Goal: Book appointment/travel/reservation

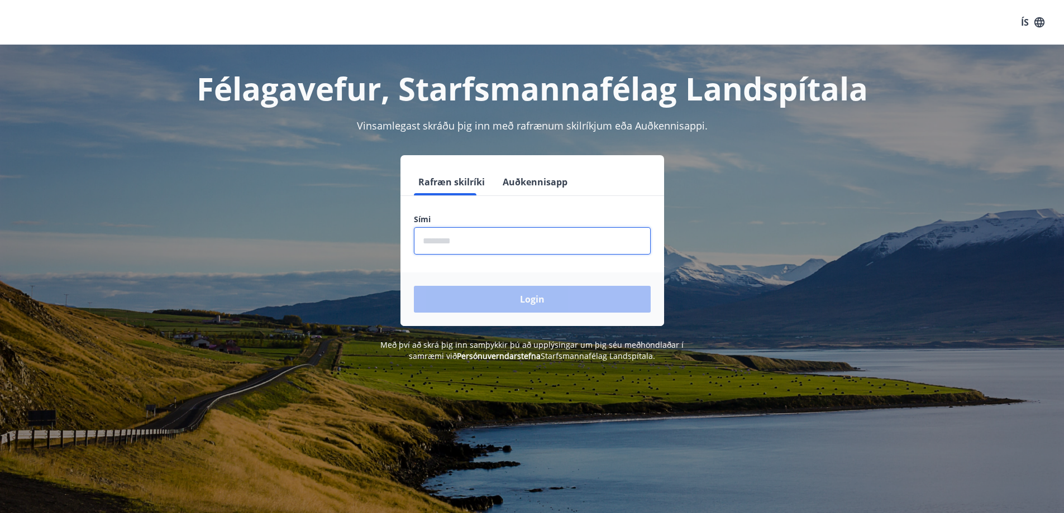
click at [480, 253] on input "phone" at bounding box center [532, 240] width 237 height 27
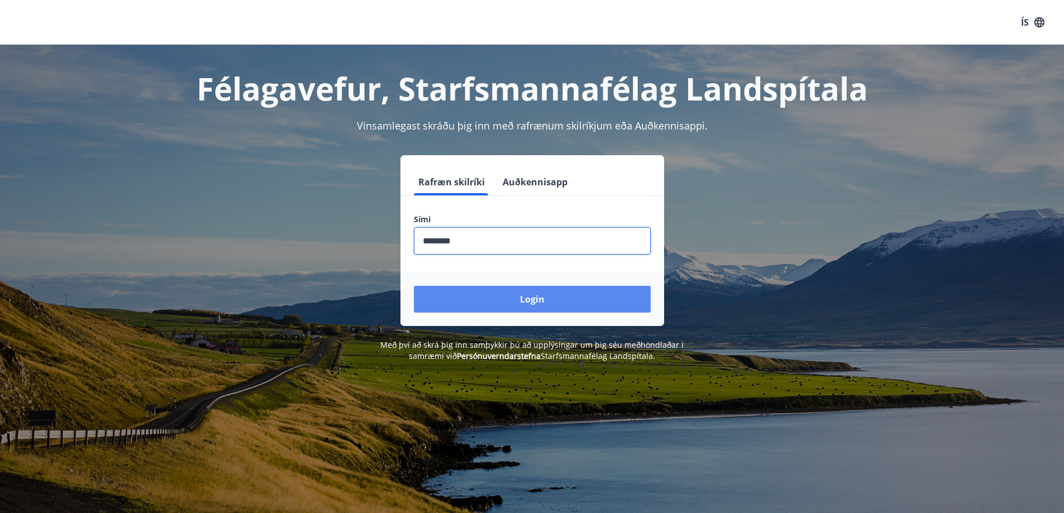
type input "********"
click at [520, 304] on button "Login" at bounding box center [532, 299] width 237 height 27
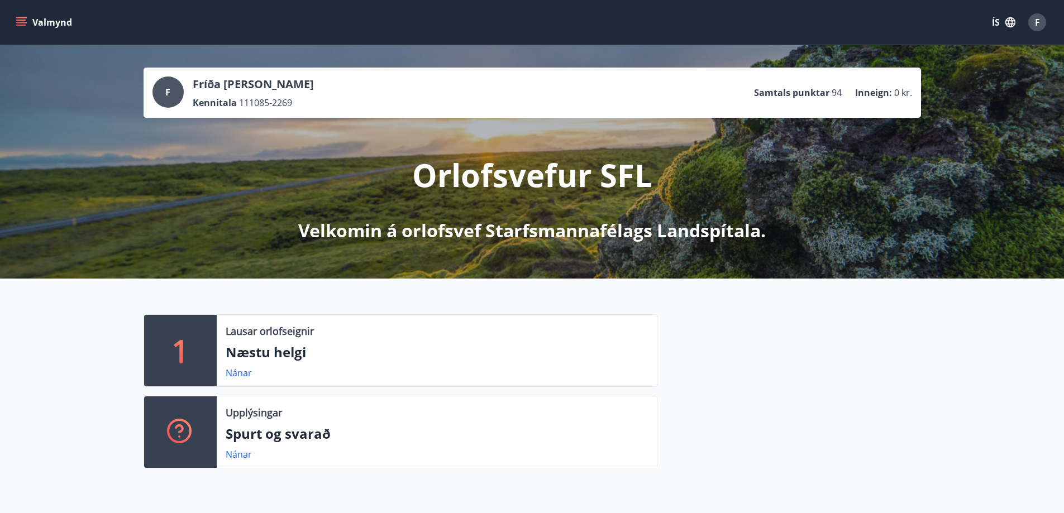
click at [22, 23] on icon "menu" at bounding box center [21, 22] width 11 height 11
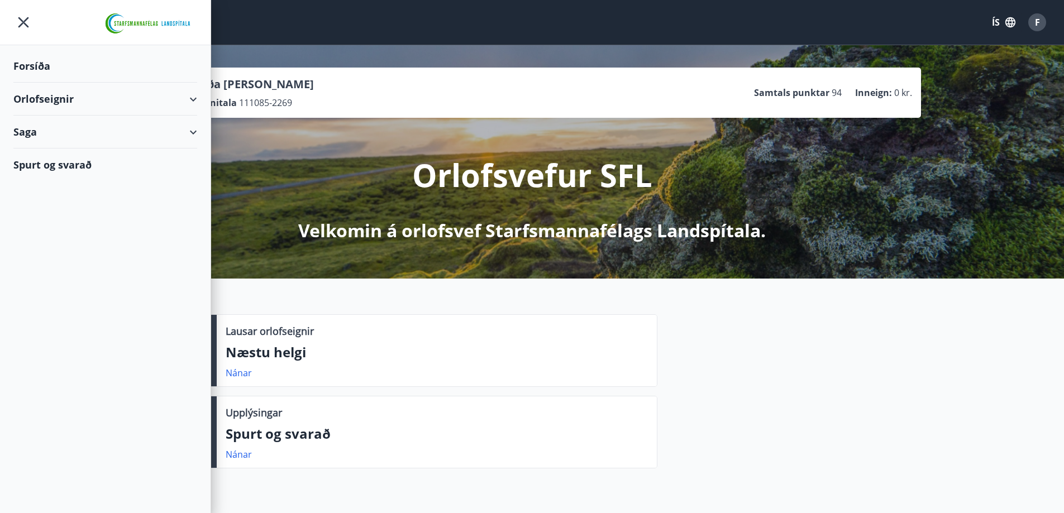
click at [185, 96] on div "Orlofseignir" at bounding box center [105, 99] width 184 height 33
click at [42, 128] on div "Framboð" at bounding box center [105, 127] width 166 height 23
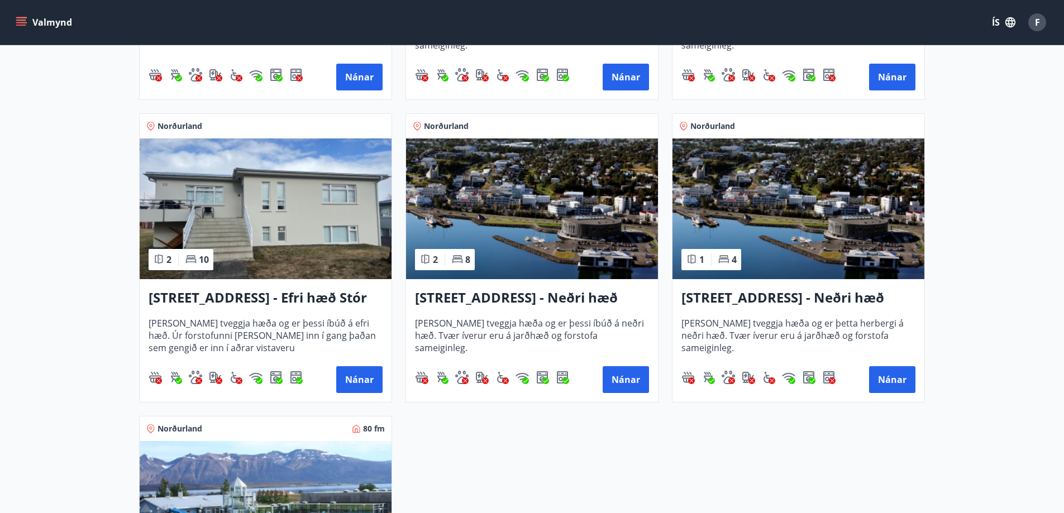
scroll to position [1397, 0]
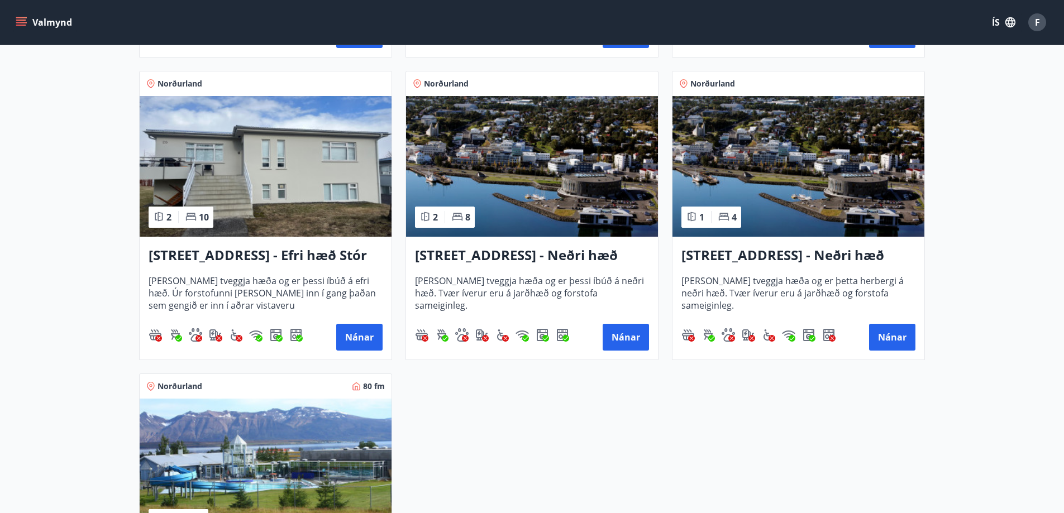
drag, startPoint x: 764, startPoint y: 261, endPoint x: 755, endPoint y: 263, distance: 9.1
click at [755, 263] on h3 "[STREET_ADDRESS] - Neðri hæð íbúð 3" at bounding box center [799, 256] width 234 height 20
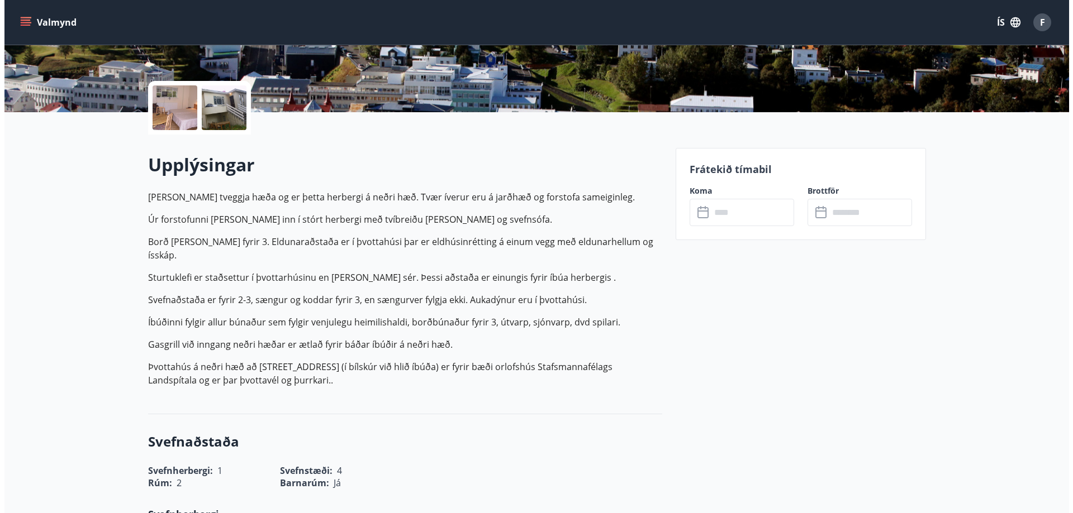
scroll to position [223, 0]
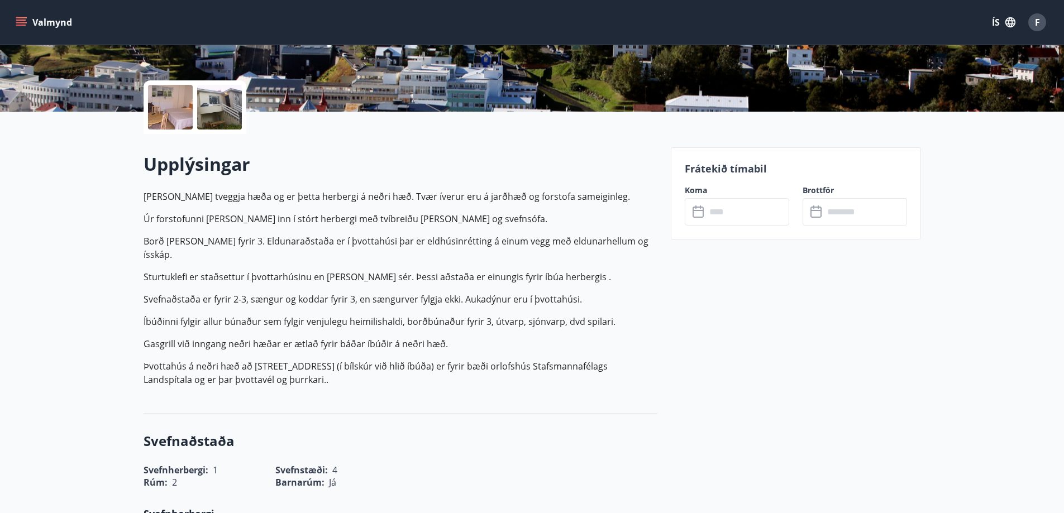
click at [180, 122] on div at bounding box center [170, 107] width 45 height 45
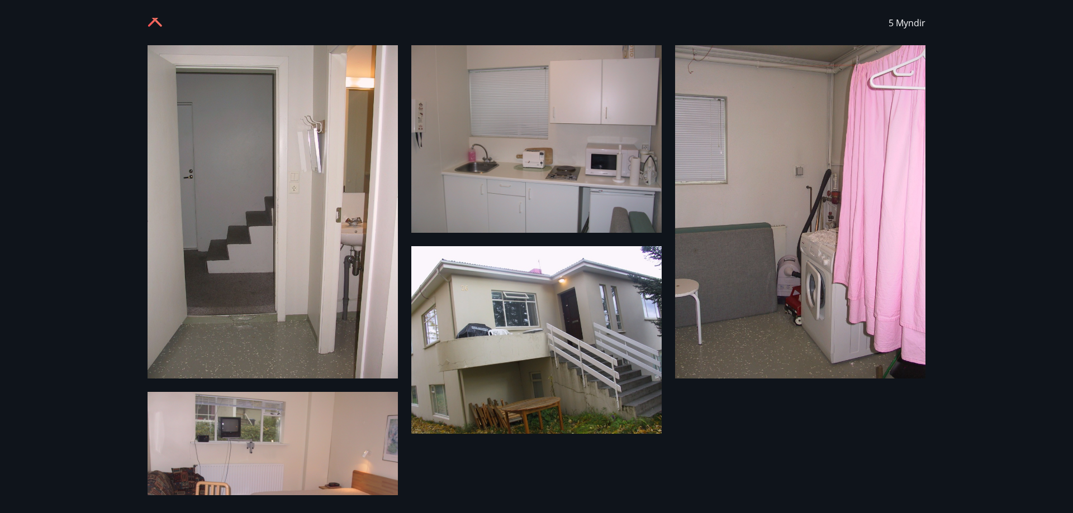
scroll to position [0, 0]
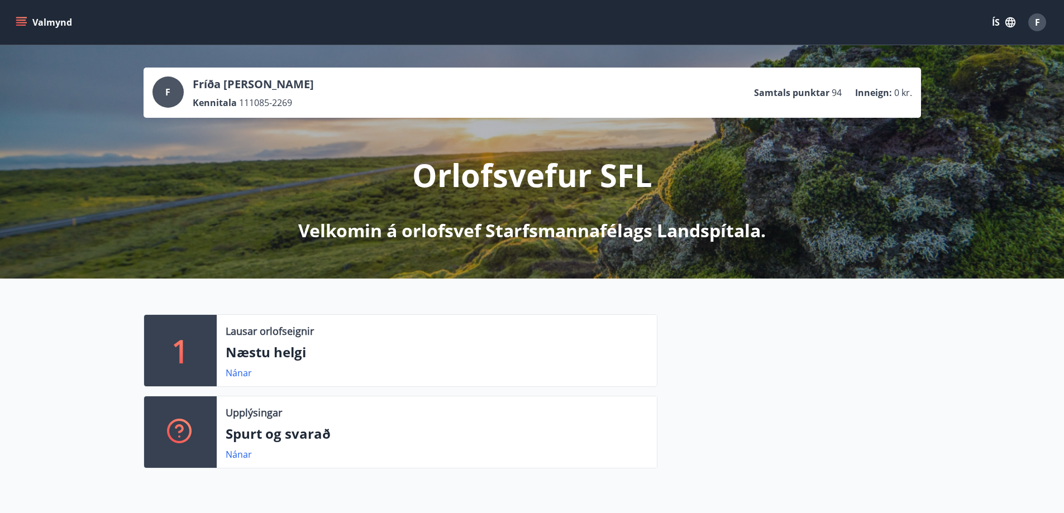
click at [23, 18] on icon "menu" at bounding box center [21, 22] width 11 height 11
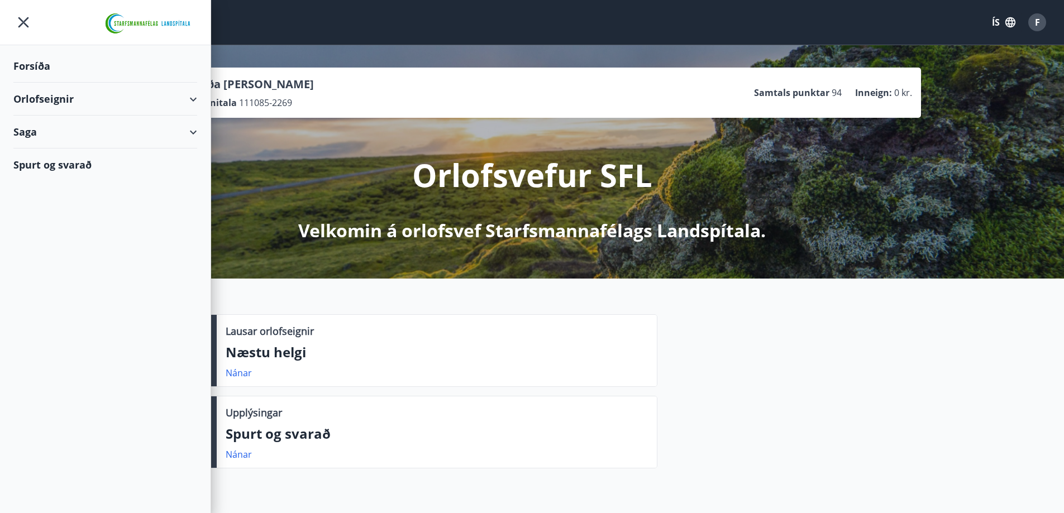
click at [46, 97] on div "Orlofseignir" at bounding box center [105, 99] width 184 height 33
click at [65, 148] on div "Bókunardagatal" at bounding box center [105, 150] width 166 height 23
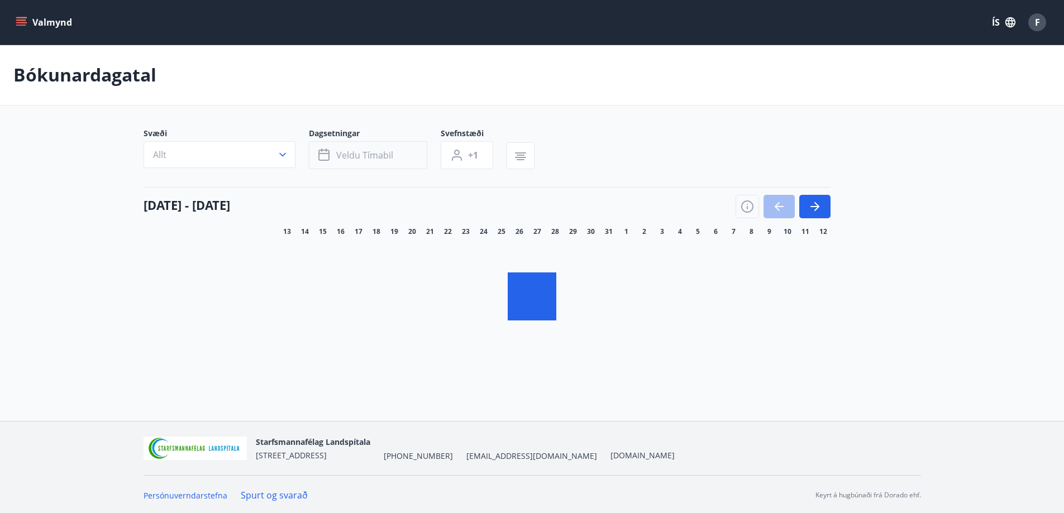
click at [340, 156] on span "Veldu tímabil" at bounding box center [364, 155] width 57 height 12
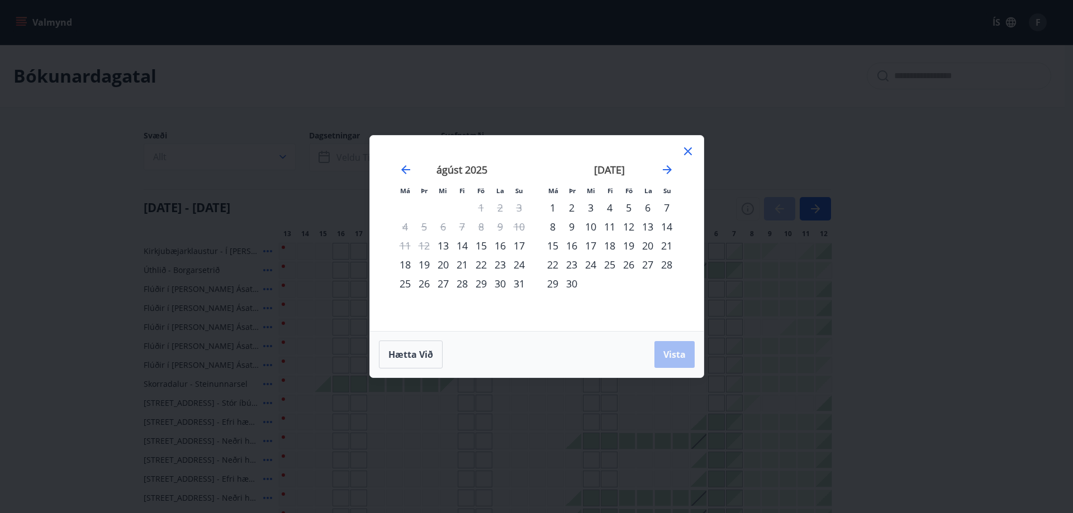
click at [592, 264] on div "24" at bounding box center [590, 264] width 19 height 19
click at [669, 261] on div "28" at bounding box center [666, 264] width 19 height 19
drag, startPoint x: 679, startPoint y: 353, endPoint x: 728, endPoint y: 178, distance: 181.5
click at [679, 354] on span "Vista" at bounding box center [674, 355] width 22 height 12
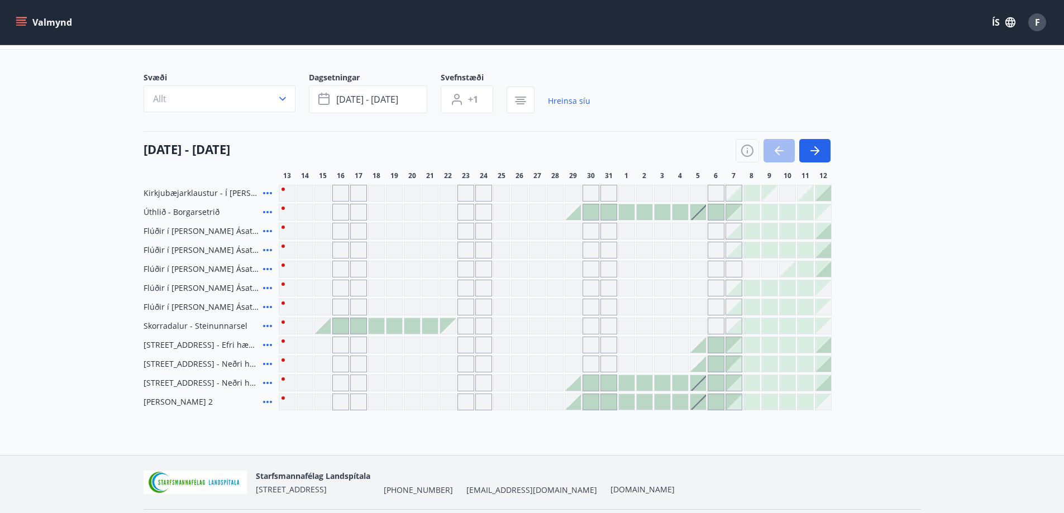
scroll to position [38, 0]
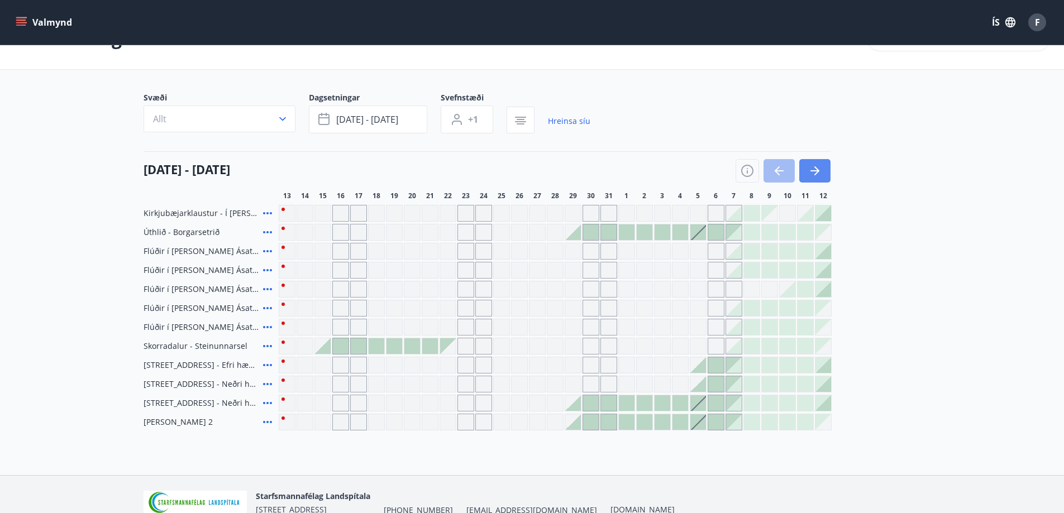
click at [812, 172] on icon "button" at bounding box center [815, 170] width 9 height 1
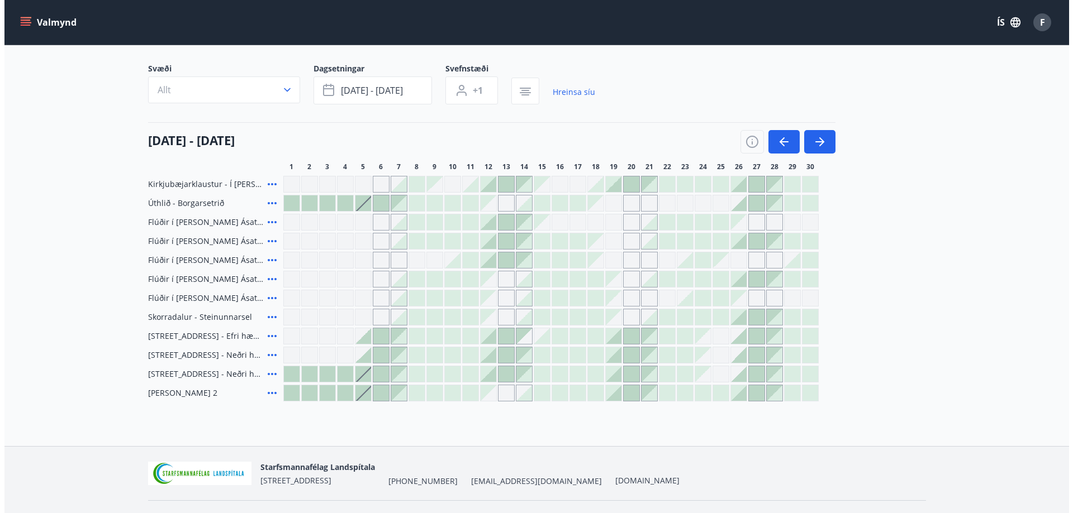
scroll to position [94, 0]
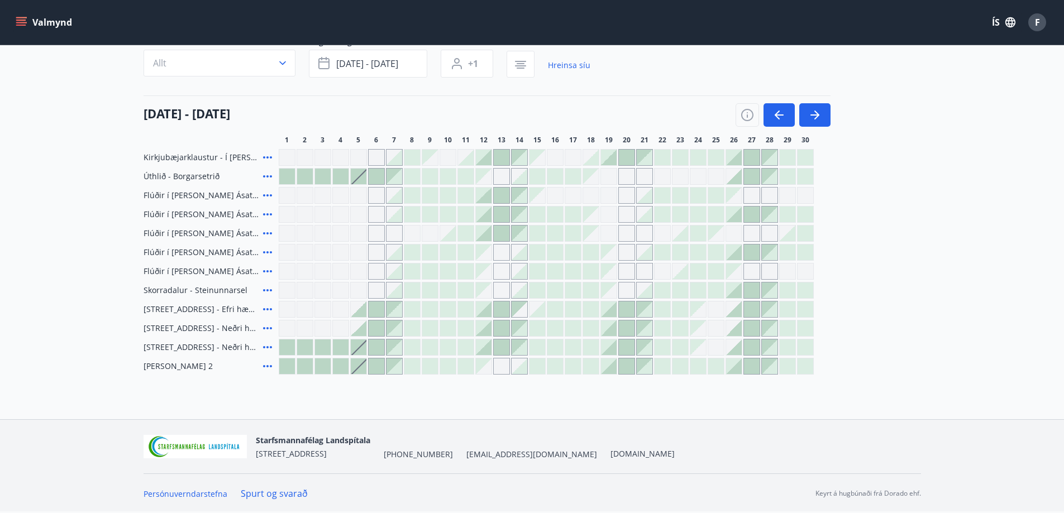
click at [425, 268] on div at bounding box center [430, 272] width 16 height 16
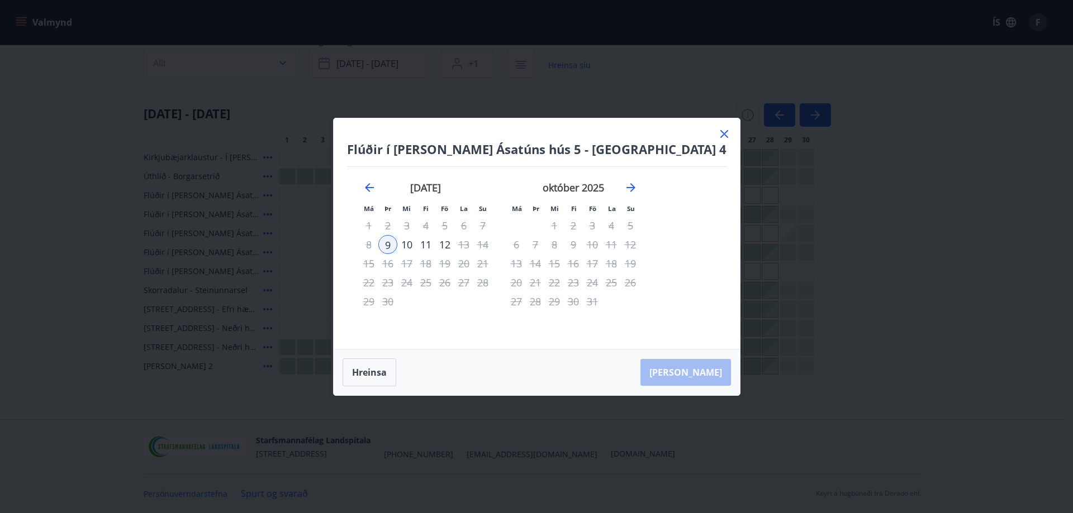
click at [450, 243] on tr "8 9 10 11 12 13 14" at bounding box center [425, 244] width 133 height 19
click at [416, 245] on div "10" at bounding box center [406, 244] width 19 height 19
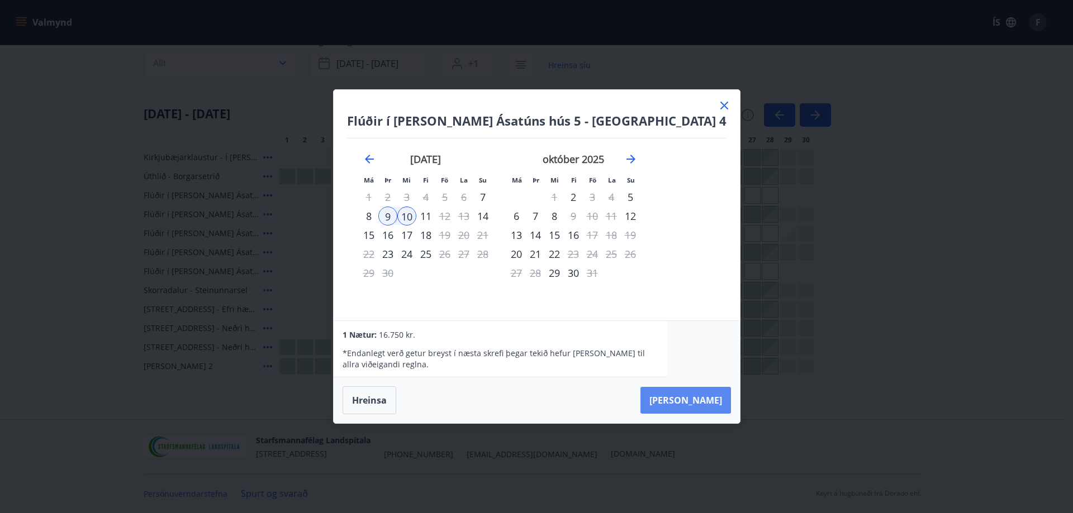
click at [656, 395] on button "[PERSON_NAME]" at bounding box center [685, 400] width 91 height 27
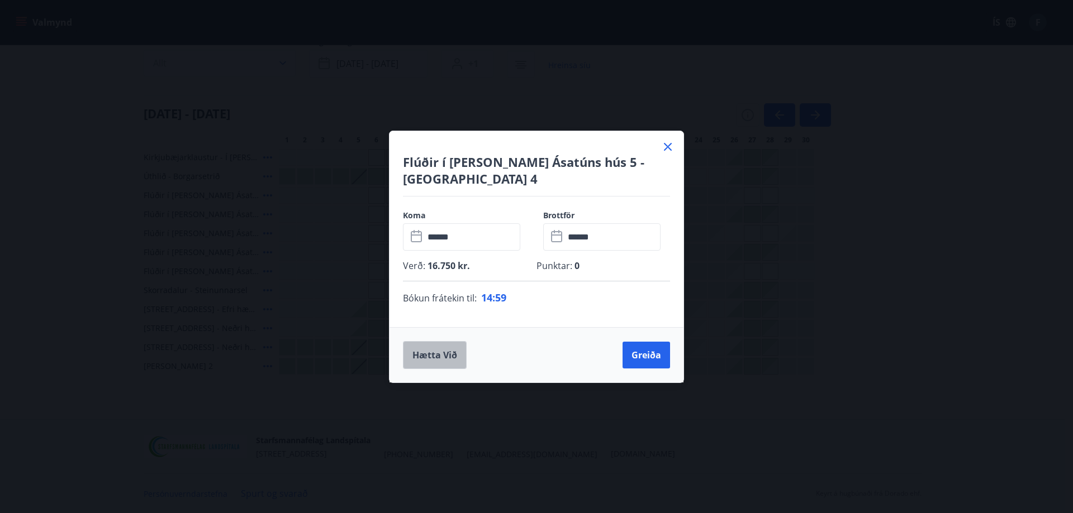
click at [441, 352] on button "Hætta við" at bounding box center [435, 355] width 64 height 28
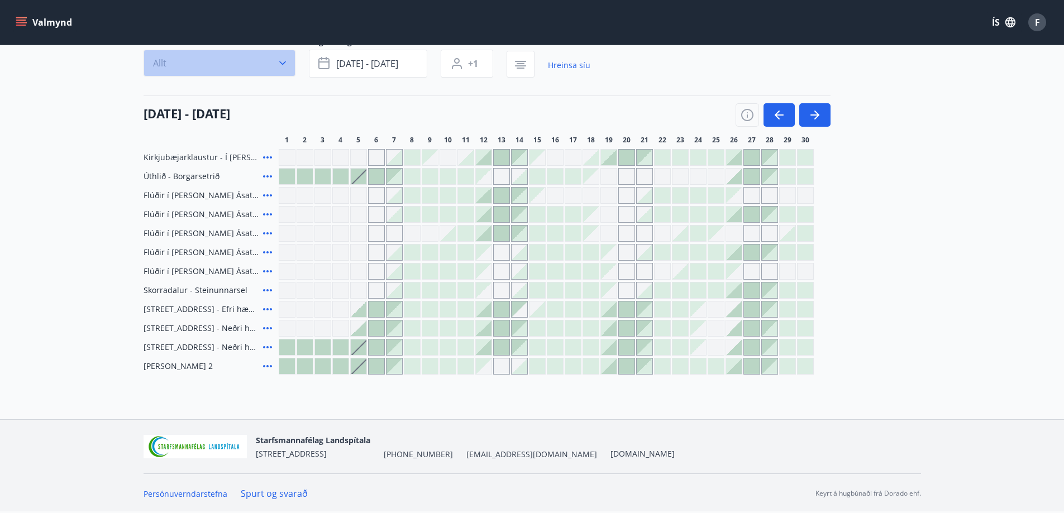
click at [244, 59] on button "Allt" at bounding box center [220, 63] width 152 height 27
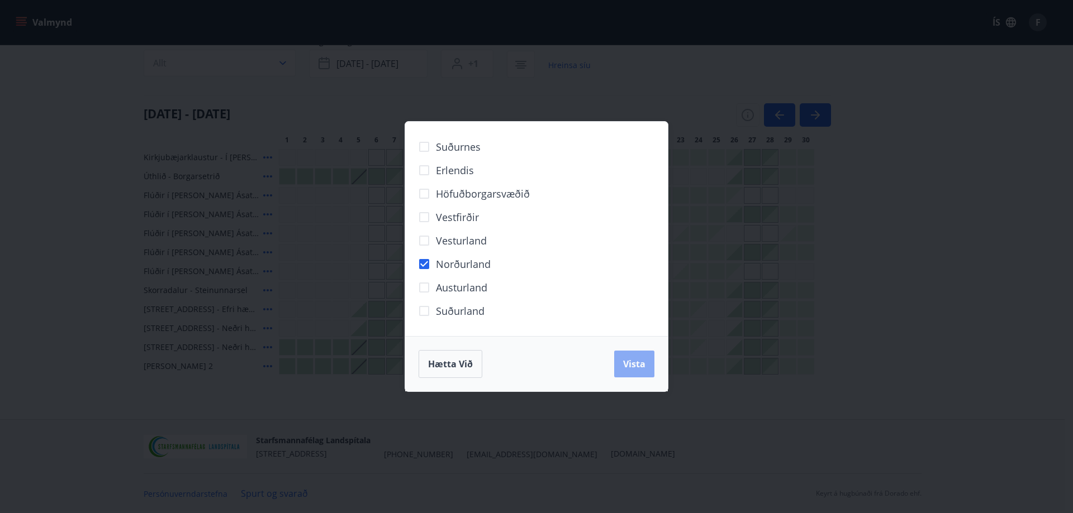
click at [637, 359] on span "Vista" at bounding box center [634, 364] width 22 height 12
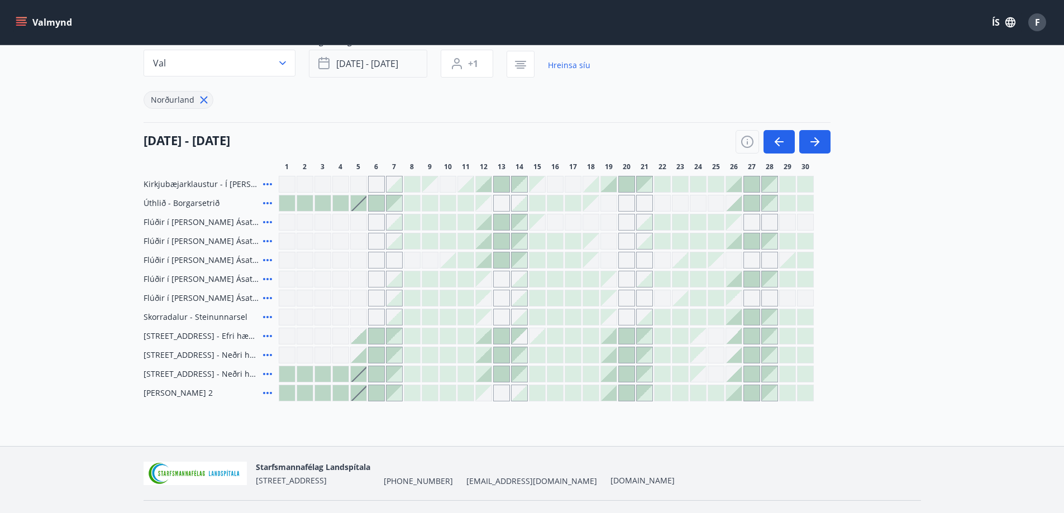
click at [375, 67] on span "[DATE] - [DATE]" at bounding box center [367, 64] width 62 height 12
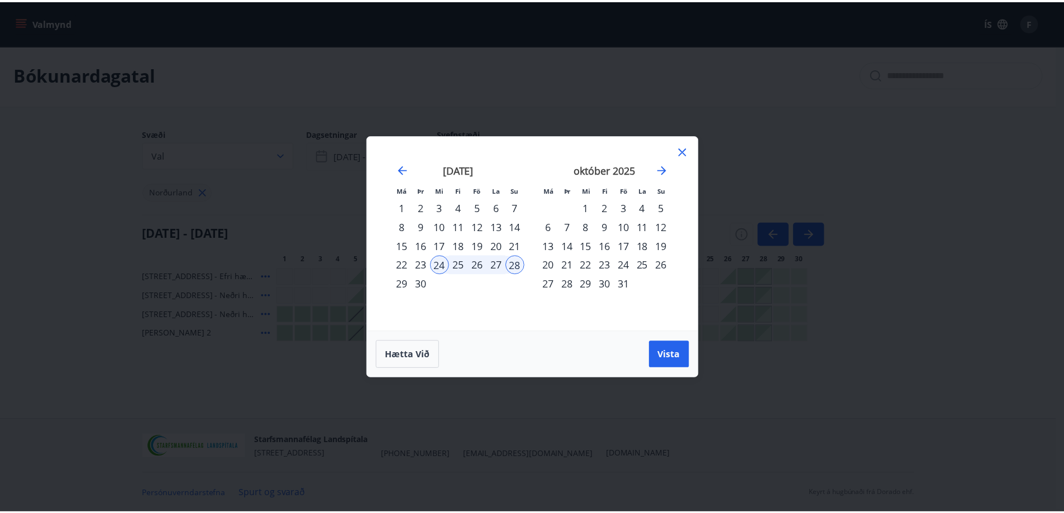
scroll to position [2, 0]
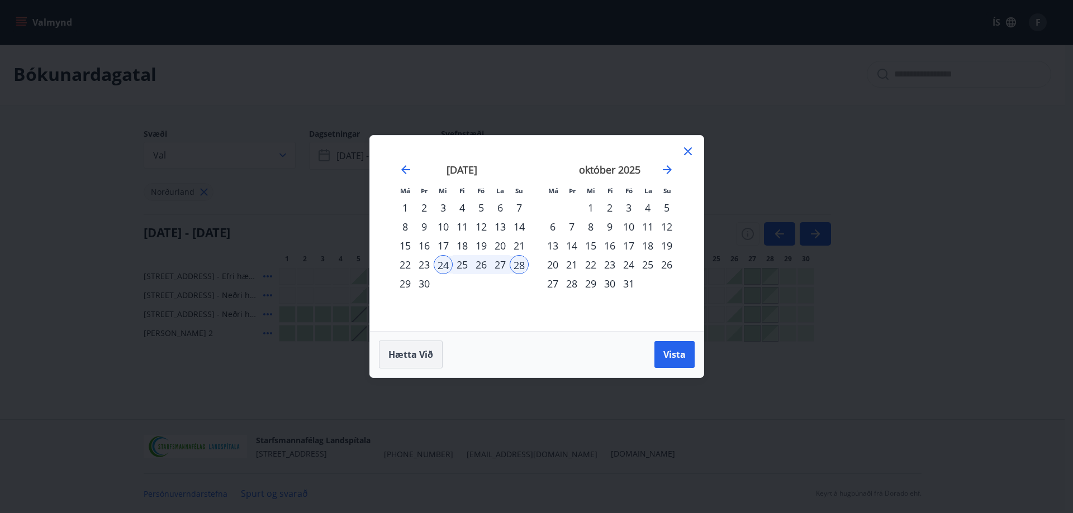
click at [420, 358] on span "Hætta við" at bounding box center [410, 355] width 45 height 12
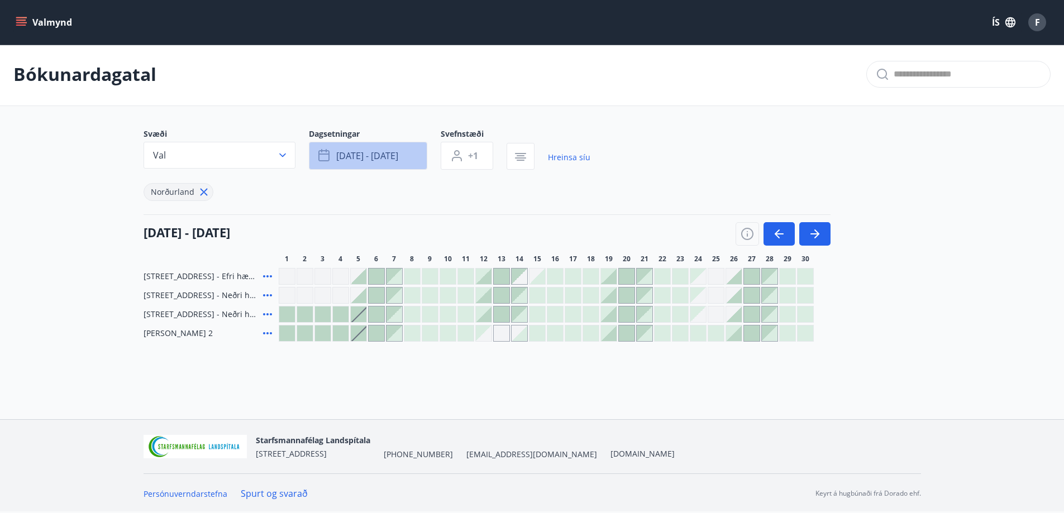
click at [384, 145] on button "[DATE] - [DATE]" at bounding box center [368, 156] width 118 height 28
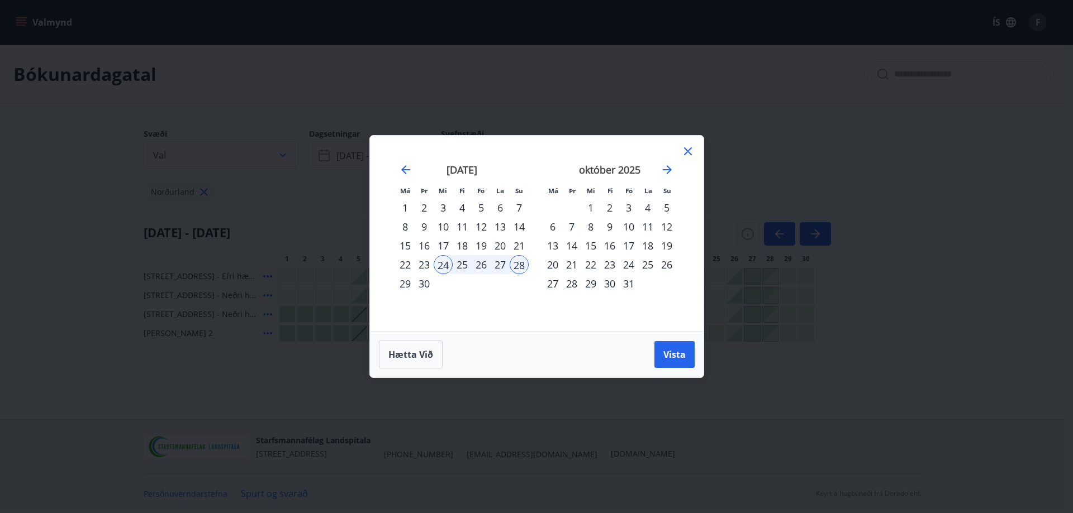
click at [440, 262] on div "24" at bounding box center [443, 264] width 19 height 19
click at [517, 264] on div "28" at bounding box center [519, 264] width 19 height 19
click at [443, 266] on div "24" at bounding box center [443, 264] width 19 height 19
click at [517, 265] on div "28" at bounding box center [519, 264] width 19 height 19
click at [688, 150] on icon at bounding box center [687, 151] width 13 height 13
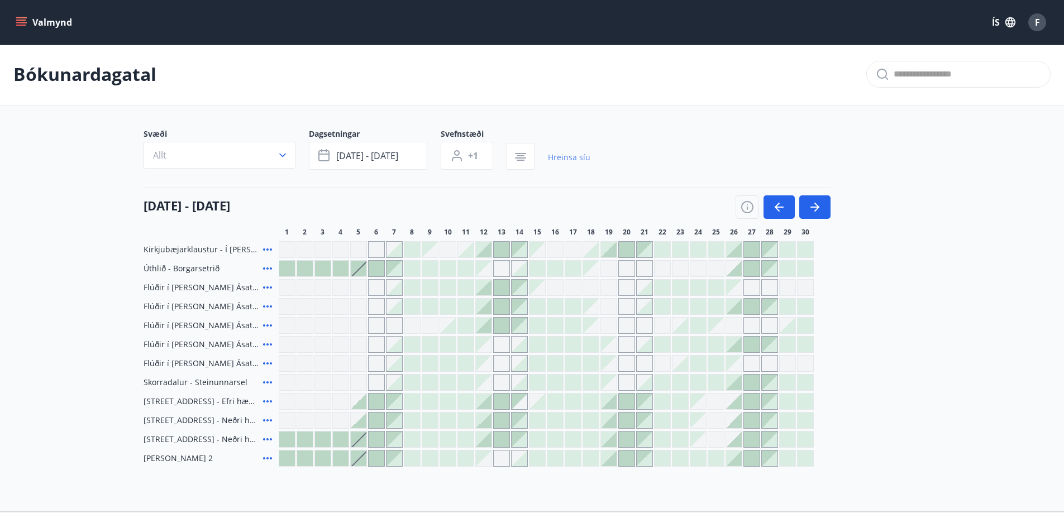
click at [587, 163] on link "Hreinsa síu" at bounding box center [569, 157] width 42 height 25
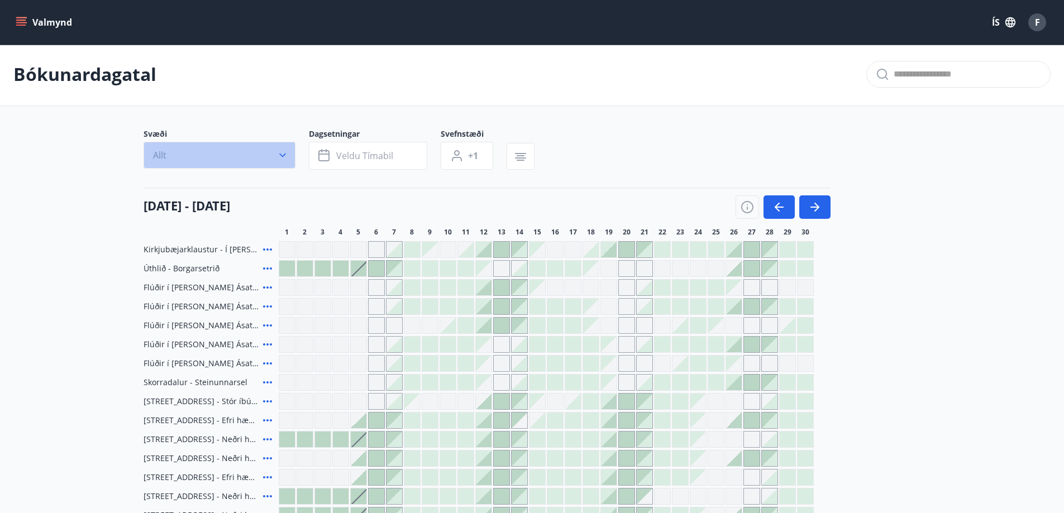
click at [276, 157] on button "Allt" at bounding box center [220, 155] width 152 height 27
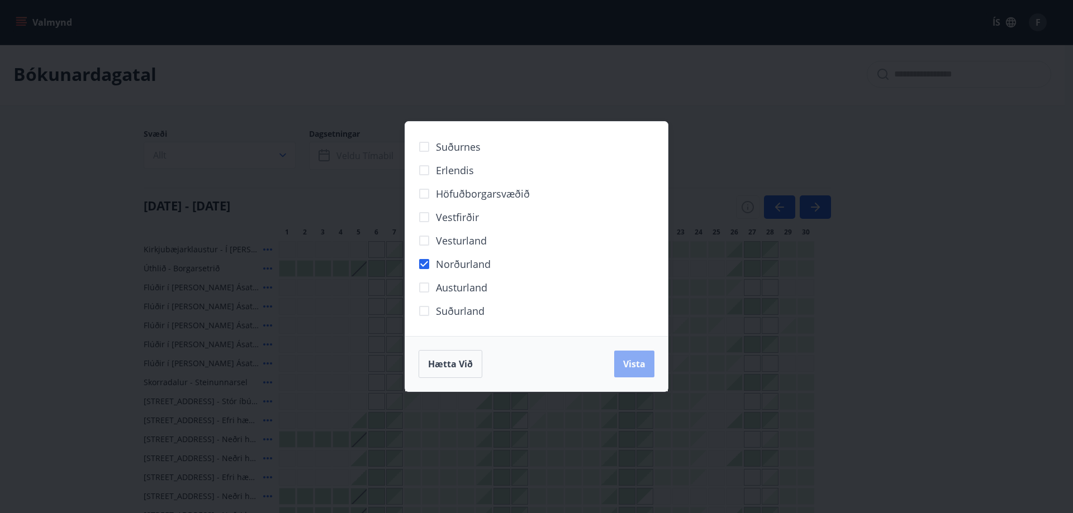
click at [634, 362] on span "Vista" at bounding box center [634, 364] width 22 height 12
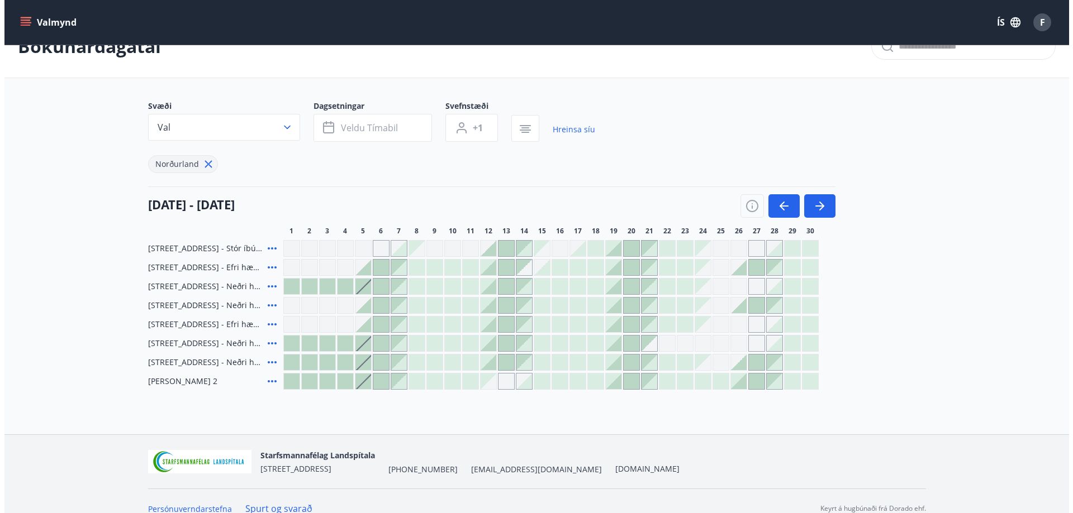
scroll to position [45, 0]
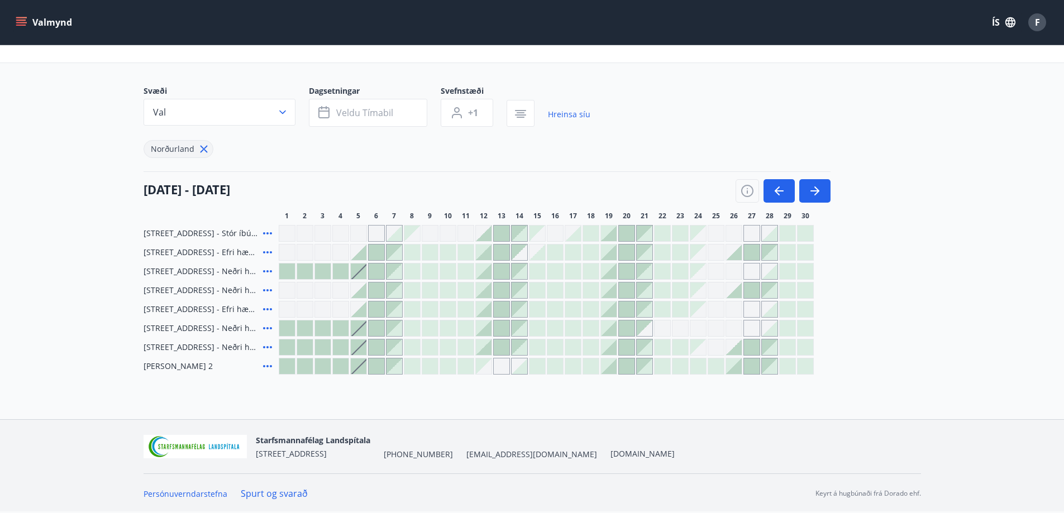
click at [268, 232] on icon at bounding box center [267, 233] width 13 height 13
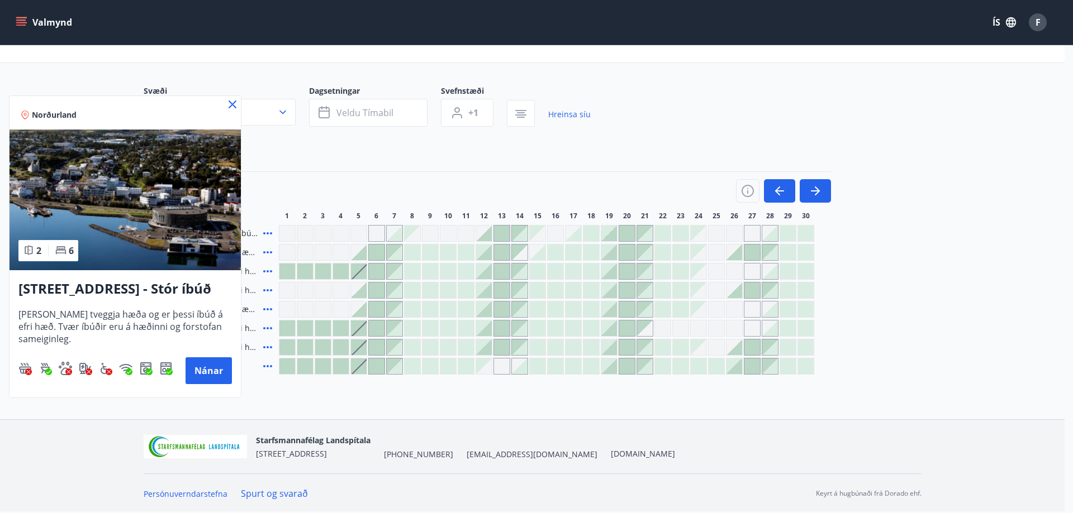
click at [230, 101] on icon at bounding box center [232, 104] width 13 height 13
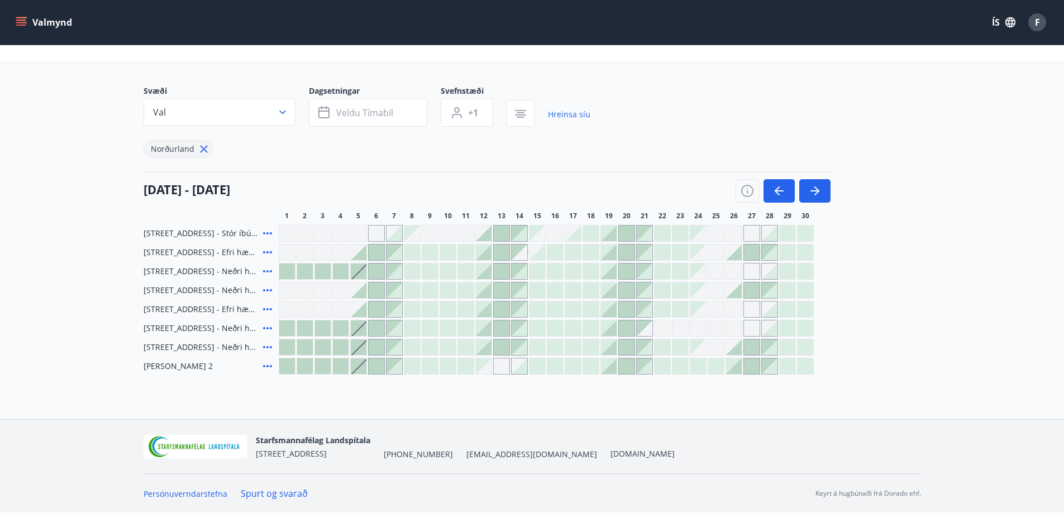
click at [264, 252] on icon at bounding box center [267, 252] width 9 height 2
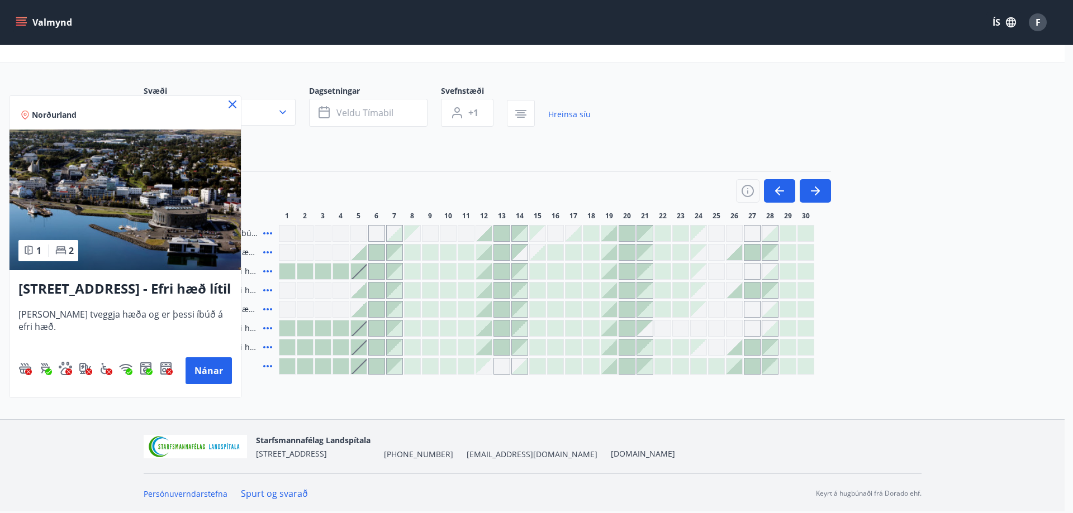
click at [234, 107] on icon at bounding box center [232, 104] width 13 height 13
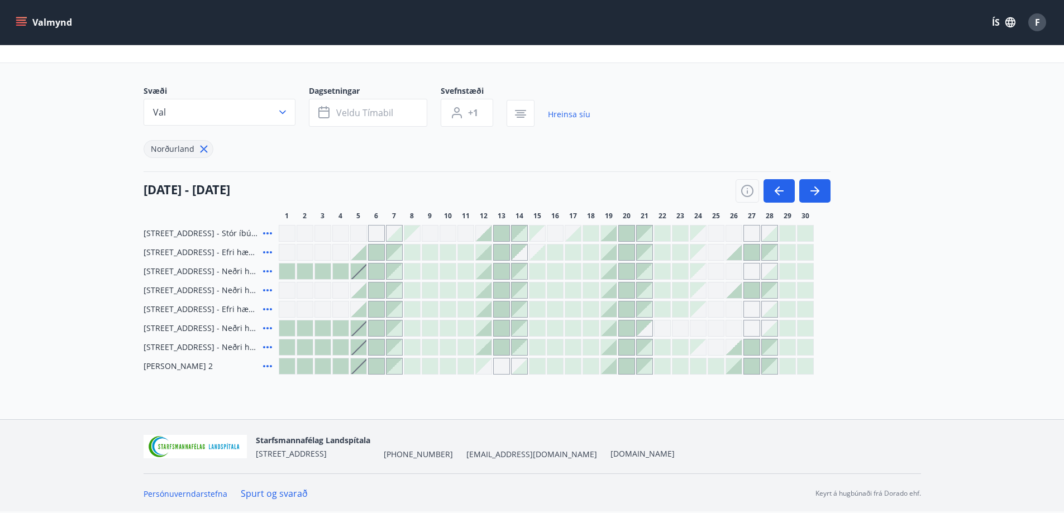
click at [264, 326] on icon at bounding box center [267, 328] width 13 height 13
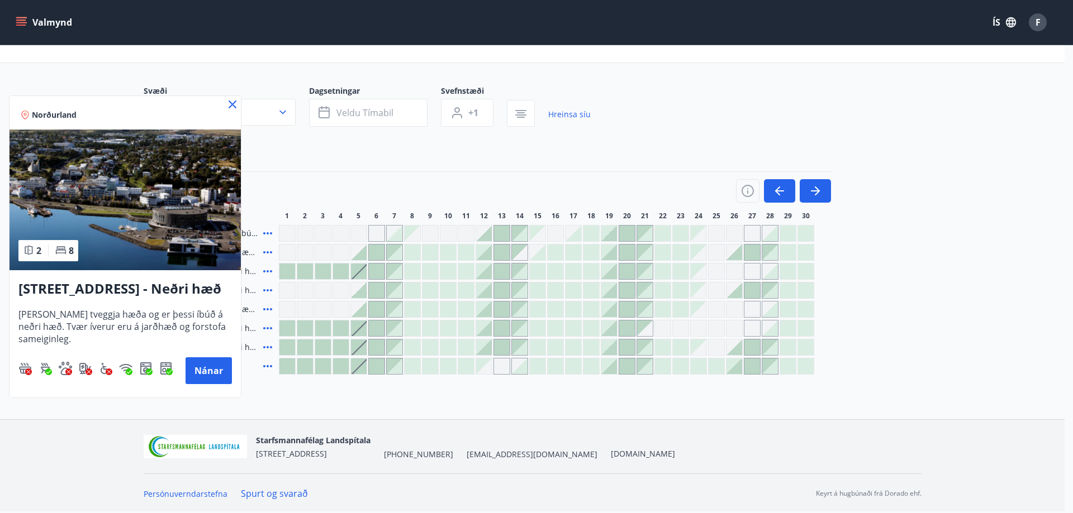
click at [232, 105] on icon at bounding box center [233, 105] width 2 height 2
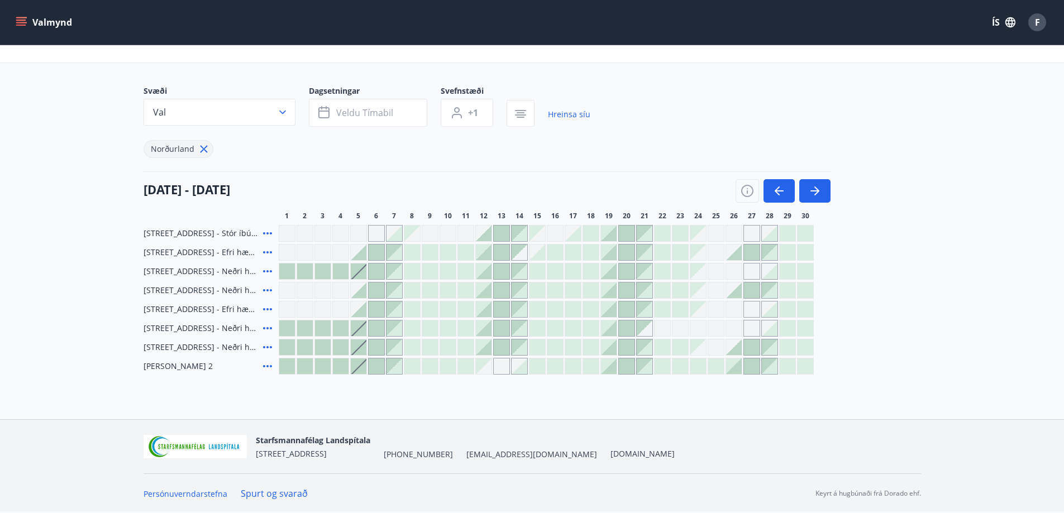
click at [268, 346] on icon at bounding box center [267, 347] width 13 height 13
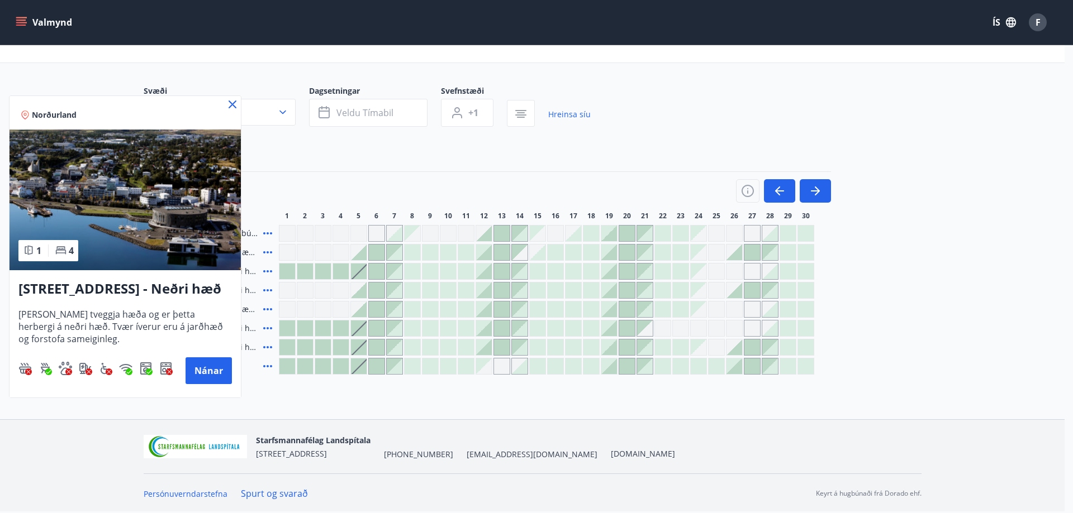
click at [234, 99] on icon at bounding box center [232, 104] width 13 height 13
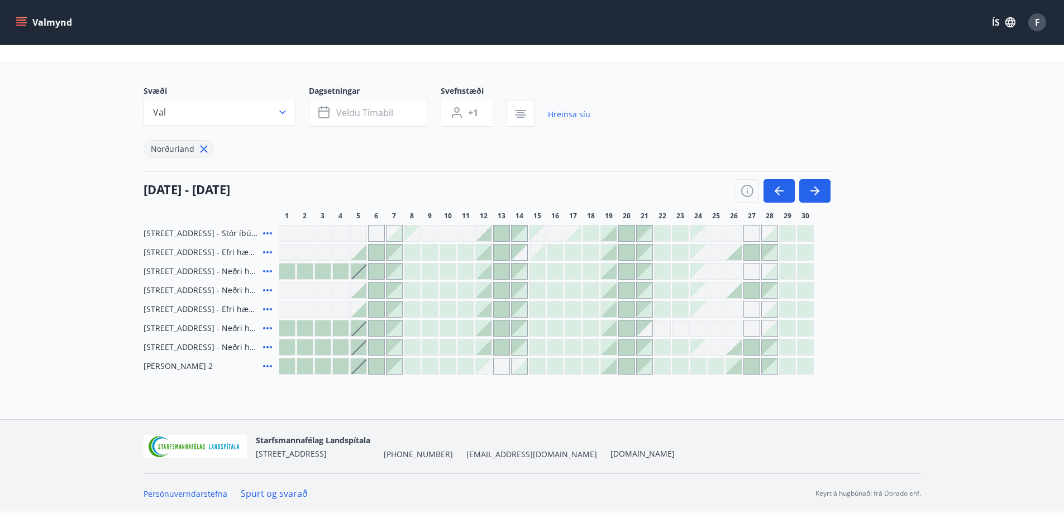
click at [737, 255] on div at bounding box center [734, 253] width 16 height 16
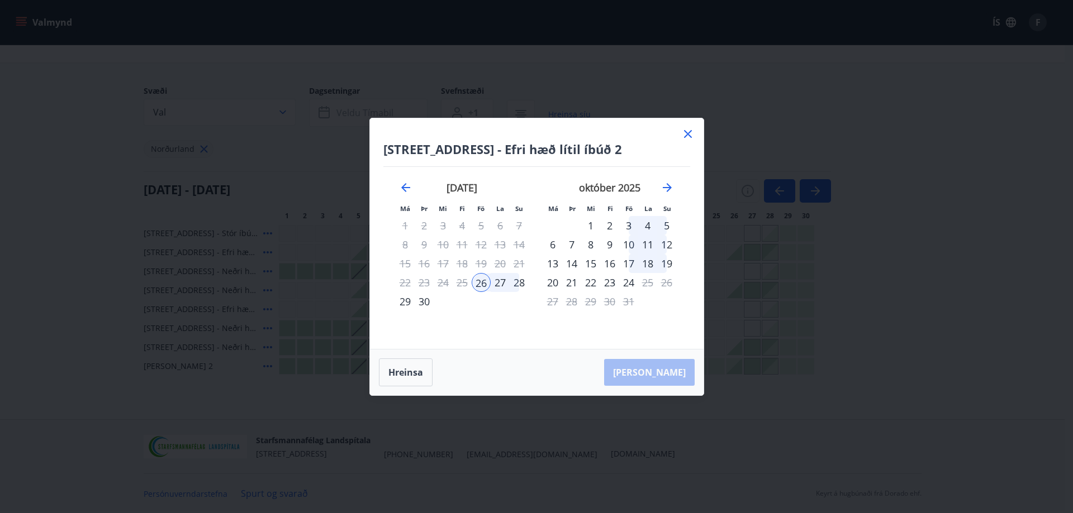
click at [518, 283] on div "28" at bounding box center [519, 282] width 19 height 19
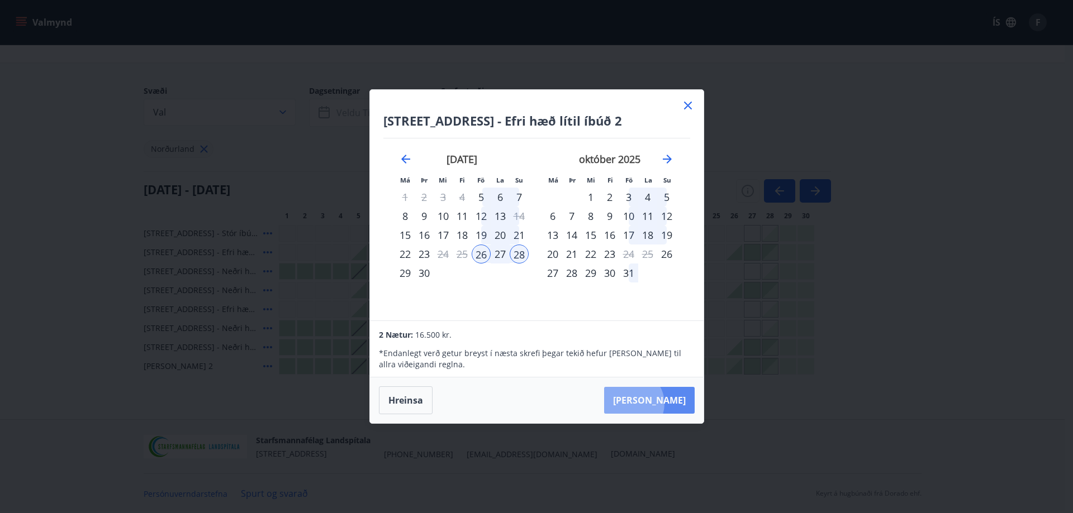
click at [666, 404] on button "[PERSON_NAME]" at bounding box center [649, 400] width 91 height 27
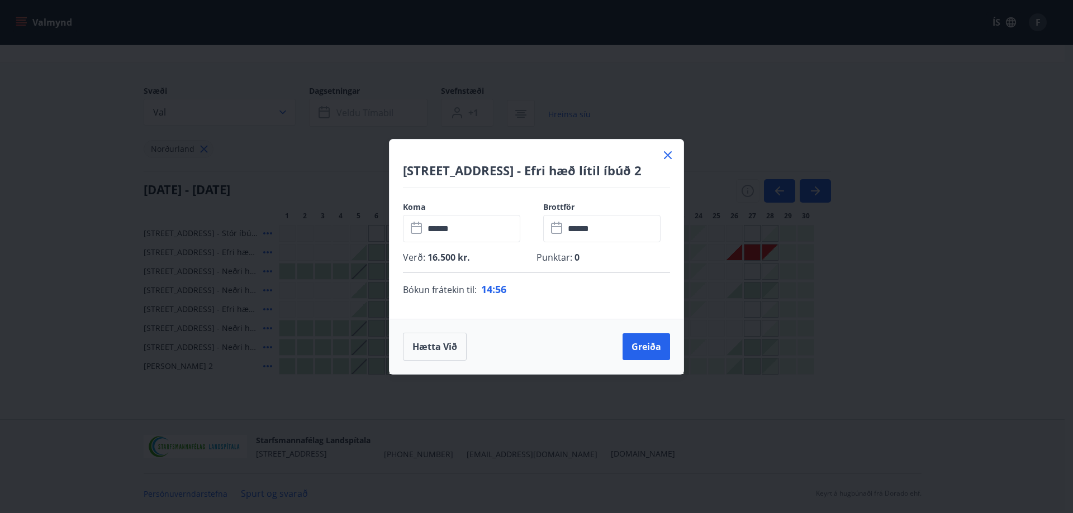
click at [667, 158] on icon at bounding box center [667, 155] width 13 height 13
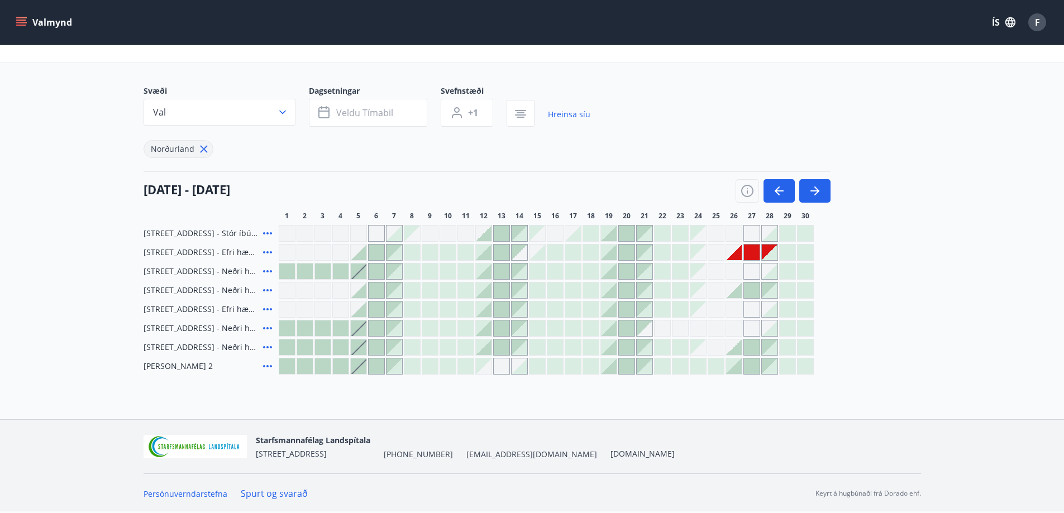
click at [728, 274] on div "Gráir dagar eru ekki bókanlegir" at bounding box center [734, 271] width 17 height 17
click at [736, 272] on div "Gráir dagar eru ekki bókanlegir" at bounding box center [734, 271] width 17 height 17
click at [853, 264] on div "Hrafnagilsstræti 23 - Stór íbúð efri hæð íbúð 1 Hrafnagilsstræti 23 - Efri hæð …" at bounding box center [533, 300] width 778 height 150
click at [267, 309] on icon at bounding box center [267, 309] width 9 height 2
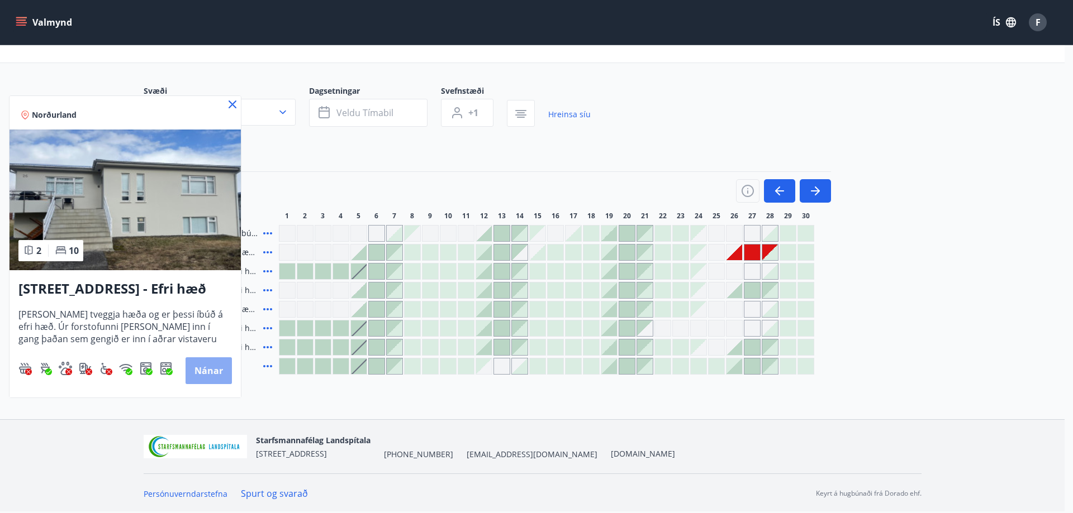
click at [196, 369] on button "Nánar" at bounding box center [208, 371] width 46 height 27
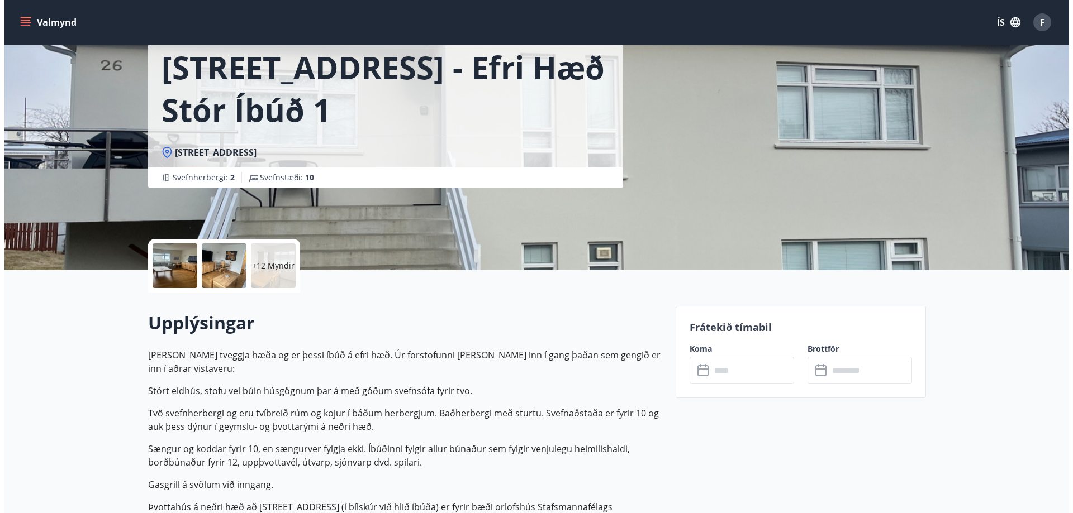
scroll to position [56, 0]
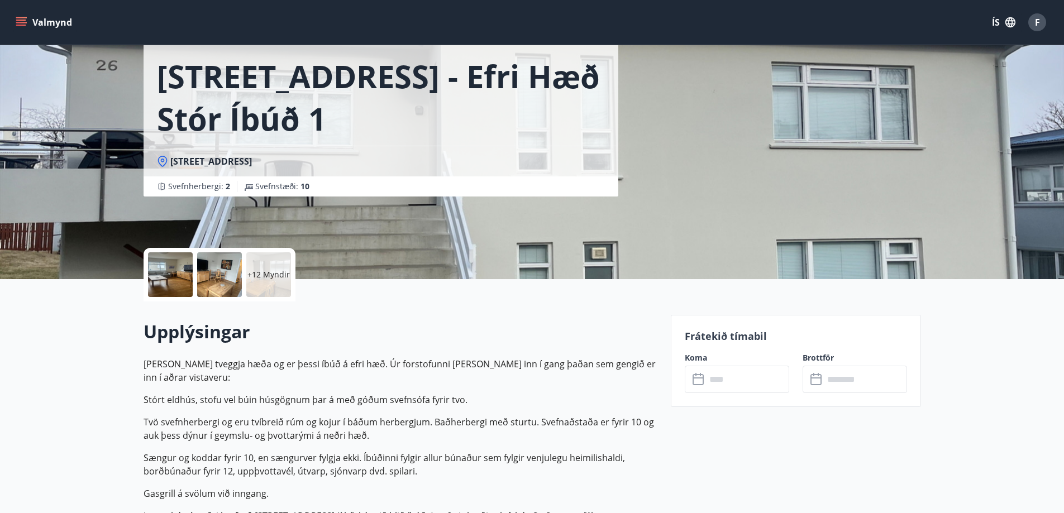
click at [261, 270] on p "+12 Myndir" at bounding box center [269, 274] width 42 height 11
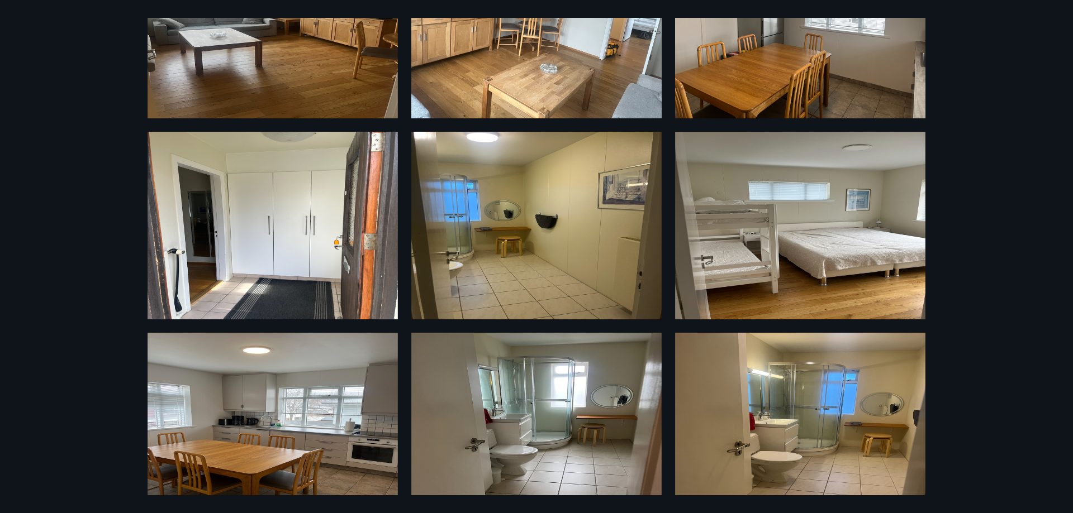
scroll to position [317, 0]
